Goal: Use online tool/utility: Utilize a website feature to perform a specific function

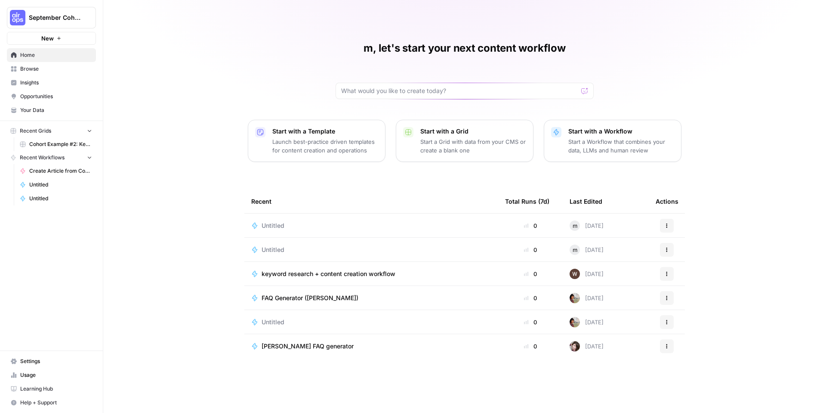
click at [73, 71] on span "Browse" at bounding box center [56, 69] width 72 height 8
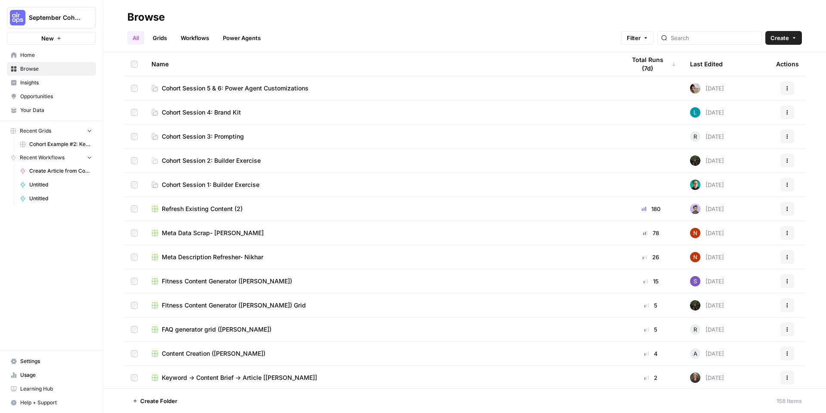
click at [259, 113] on link "Cohort Session 4: Brand Kit" at bounding box center [381, 112] width 460 height 9
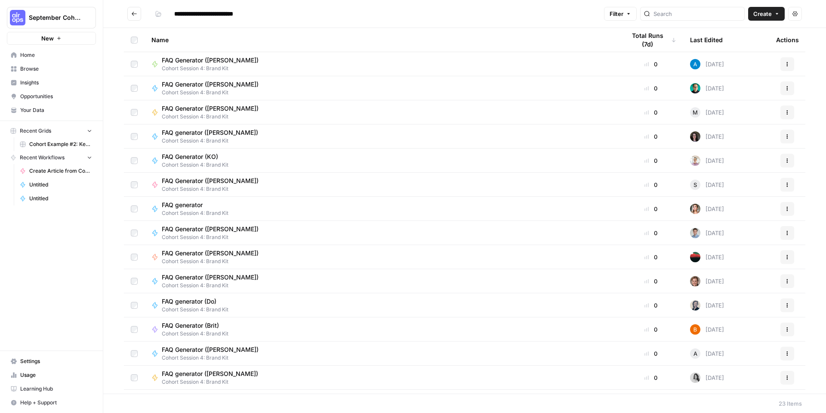
click at [284, 65] on div "FAQ Generator ([PERSON_NAME]) Cohort Session 4: Brand Kit" at bounding box center [381, 64] width 460 height 16
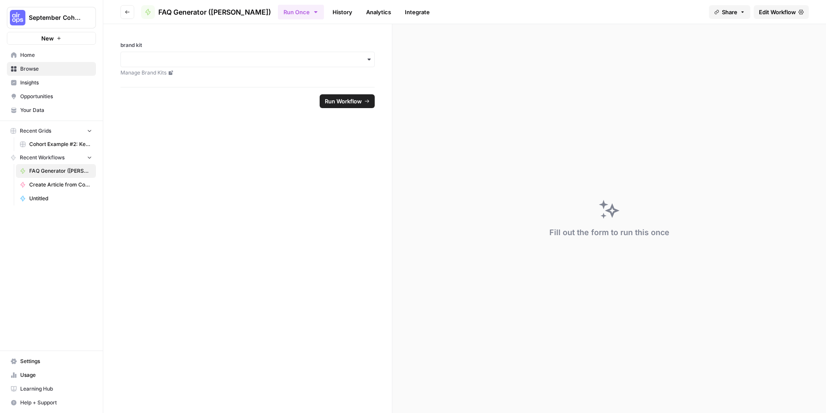
click at [342, 73] on div "brand kit Manage Brand Kits" at bounding box center [247, 55] width 289 height 63
click at [346, 69] on link "Manage Brand Kits" at bounding box center [247, 73] width 254 height 8
click at [248, 69] on link "Manage Brand Kits" at bounding box center [247, 73] width 254 height 8
click at [370, 57] on icon "button" at bounding box center [369, 59] width 7 height 7
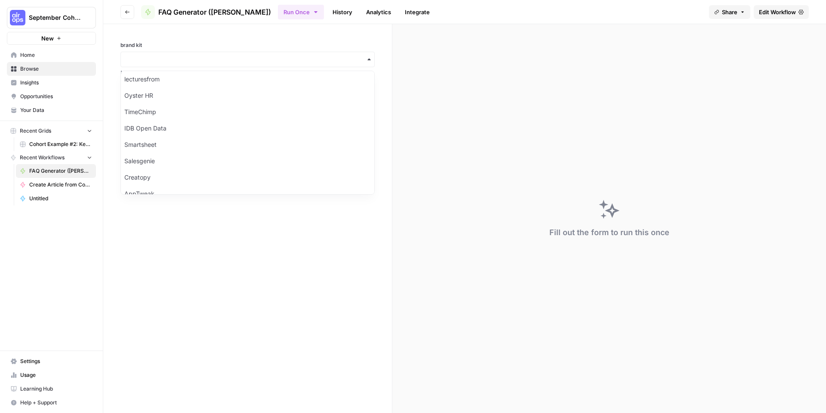
click at [355, 33] on div "brand kit Manage Brand Kits" at bounding box center [247, 55] width 289 height 63
click at [776, 8] on span "Edit Workflow" at bounding box center [777, 12] width 37 height 9
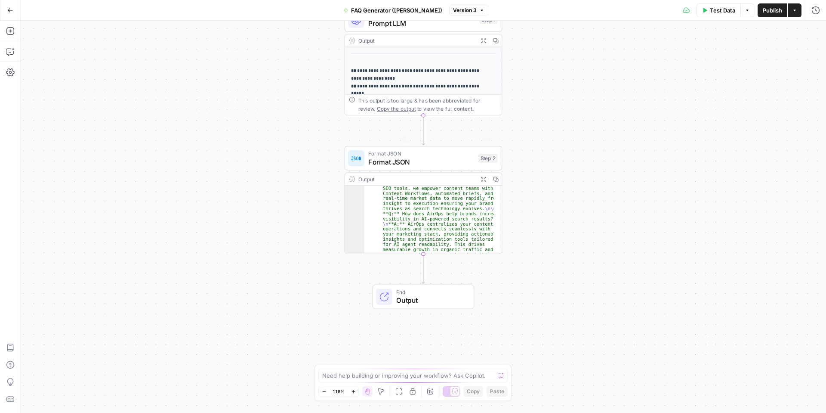
scroll to position [26, 0]
click at [430, 164] on span "Format JSON" at bounding box center [421, 162] width 106 height 10
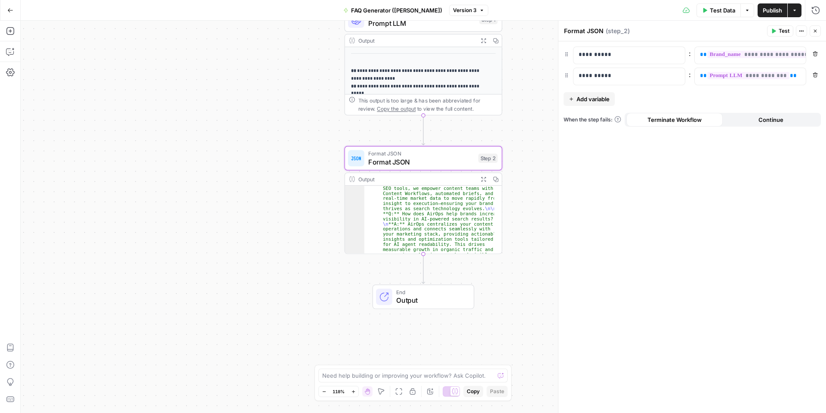
drag, startPoint x: 459, startPoint y: 167, endPoint x: 329, endPoint y: 166, distance: 129.9
click at [329, 166] on div "**********" at bounding box center [423, 217] width 805 height 392
